Goal: Task Accomplishment & Management: Use online tool/utility

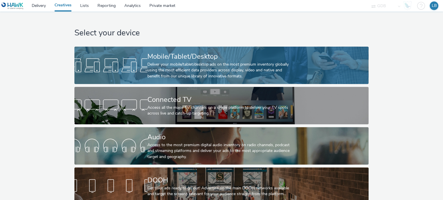
click at [185, 65] on div "Deliver your mobile/tablet/desktop ads on the most premium inventory globally u…" at bounding box center [220, 71] width 146 height 18
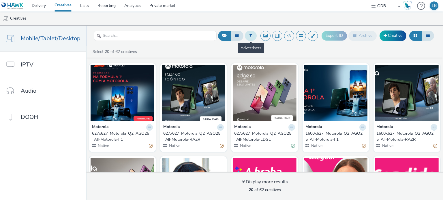
click at [249, 37] on icon at bounding box center [250, 35] width 3 height 4
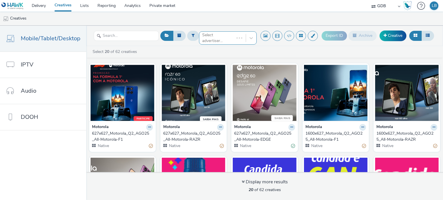
click at [236, 37] on div at bounding box center [239, 38] width 10 height 6
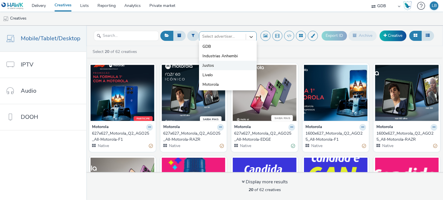
click at [214, 65] on li "Justos" at bounding box center [228, 66] width 58 height 10
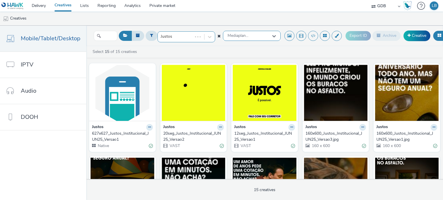
click at [246, 35] on span "Mediaplan..." at bounding box center [237, 35] width 21 height 5
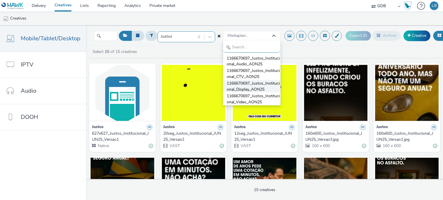
click at [249, 83] on span "1166670697_Justos_Institucional_Display_AON25" at bounding box center [254, 87] width 54 height 12
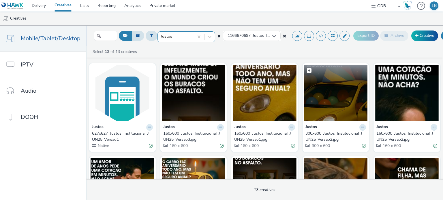
click at [329, 101] on img at bounding box center [336, 93] width 64 height 56
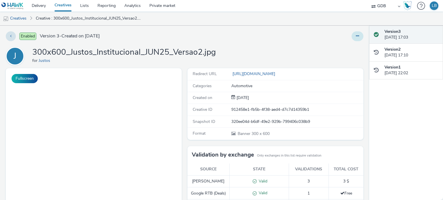
click at [353, 38] on button at bounding box center [357, 36] width 12 height 10
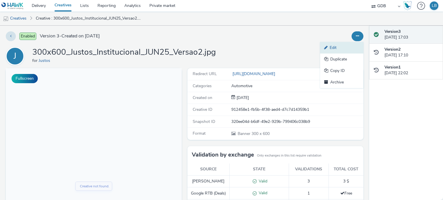
click at [332, 48] on link "Edit" at bounding box center [341, 48] width 43 height 12
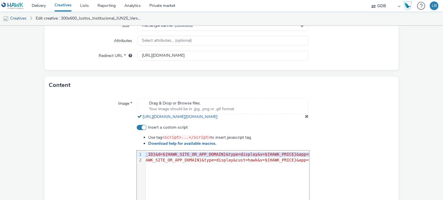
scroll to position [0, 293]
drag, startPoint x: 147, startPoint y: 161, endPoint x: 326, endPoint y: 160, distance: 178.8
click at [326, 160] on div "Insert a custom script Use tag <script>...</script> to insert javascript tag. D…" at bounding box center [221, 185] width 345 height 121
copy div "<script async src= '//[DOMAIN_NAME]?i=L0fWfaZ8GrNOTk&sid=${HAWK_PUBLISHER_ID}&c…"
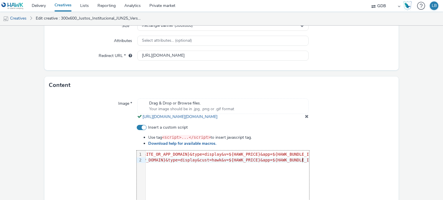
scroll to position [0, 272]
drag, startPoint x: 301, startPoint y: 166, endPoint x: 141, endPoint y: 167, distance: 160.6
click at [141, 167] on div "9 1 2 › <script async src= '//[DOMAIN_NAME]?i=L0fWfaZ8GrNOTk&sid=${HAWK_PUBLISH…" at bounding box center [223, 194] width 172 height 86
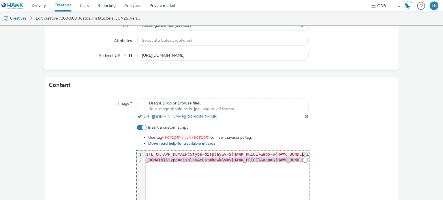
scroll to position [0, 293]
click at [356, 155] on div at bounding box center [351, 185] width 85 height 121
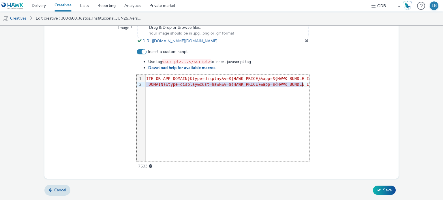
drag, startPoint x: 146, startPoint y: 85, endPoint x: 333, endPoint y: 89, distance: 186.6
click at [333, 89] on div "Insert a custom script Use tag <script>...</script> to insert javascript tag. D…" at bounding box center [221, 109] width 345 height 121
copy div "<script async src= '//[DOMAIN_NAME]?i=GKWMUJBMTUSLN7&sid=${HAWK_PUBLISHER_ID}&c…"
click at [52, 190] on link "Cancel" at bounding box center [57, 190] width 26 height 11
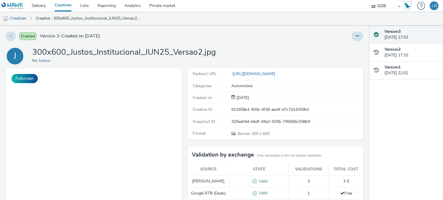
click at [64, 8] on link "Creatives" at bounding box center [63, 6] width 26 height 12
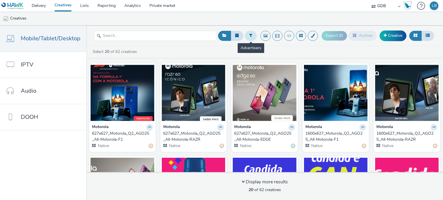
click at [250, 36] on icon at bounding box center [250, 35] width 3 height 4
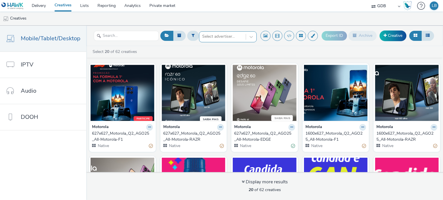
click at [224, 36] on div at bounding box center [222, 36] width 41 height 7
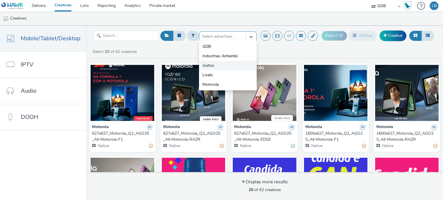
click at [217, 66] on li "Justos" at bounding box center [228, 66] width 58 height 10
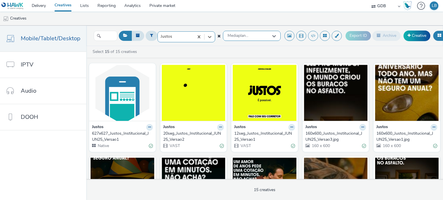
click at [245, 38] on span "Mediaplan..." at bounding box center [237, 35] width 21 height 5
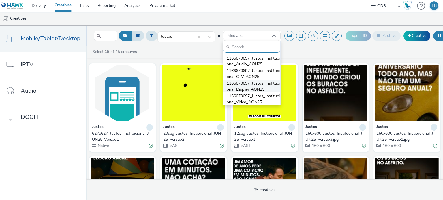
click at [244, 89] on span "1166670697_Justos_Institucional_Display_AON25" at bounding box center [254, 87] width 54 height 12
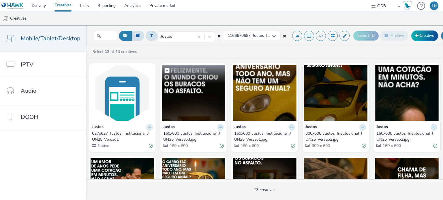
click at [166, 72] on span at bounding box center [167, 70] width 5 height 5
checkbox input "true"
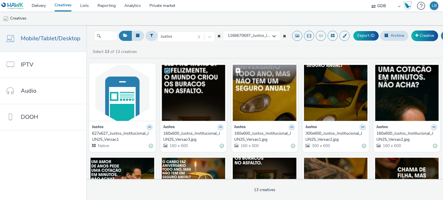
click at [235, 67] on label at bounding box center [265, 70] width 64 height 11
checkbox input "true"
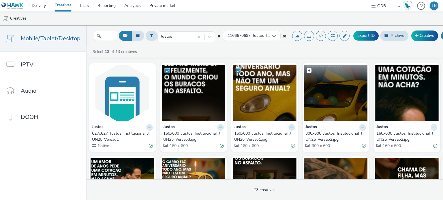
click at [307, 70] on span at bounding box center [309, 70] width 5 height 5
checkbox input "true"
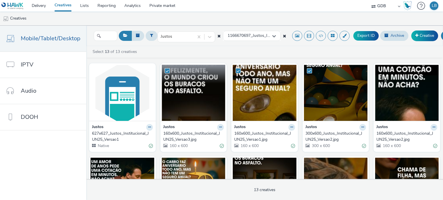
click at [165, 71] on span at bounding box center [167, 70] width 5 height 5
checkbox input "false"
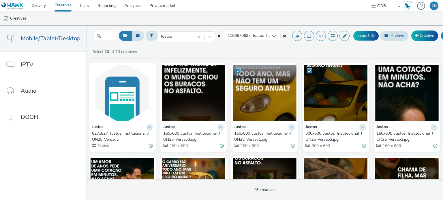
click at [236, 70] on span at bounding box center [238, 70] width 5 height 5
checkbox input "false"
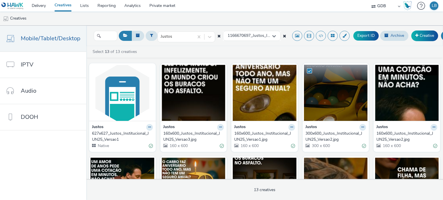
click at [307, 71] on span at bounding box center [309, 70] width 5 height 5
checkbox input "false"
